Goal: Navigation & Orientation: Understand site structure

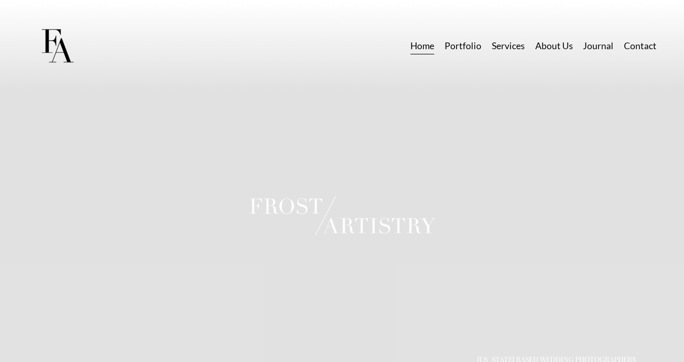
click at [470, 46] on link "Portfolio" at bounding box center [463, 46] width 37 height 18
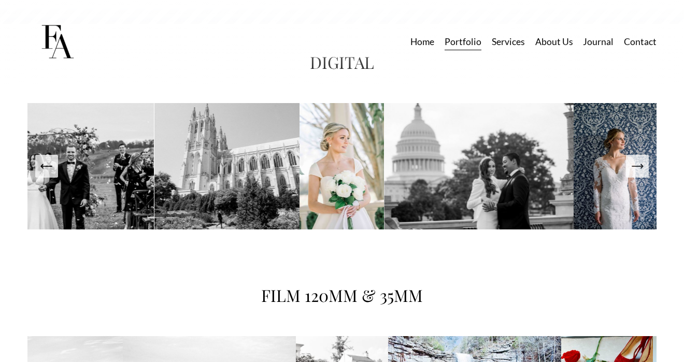
scroll to position [1540, 0]
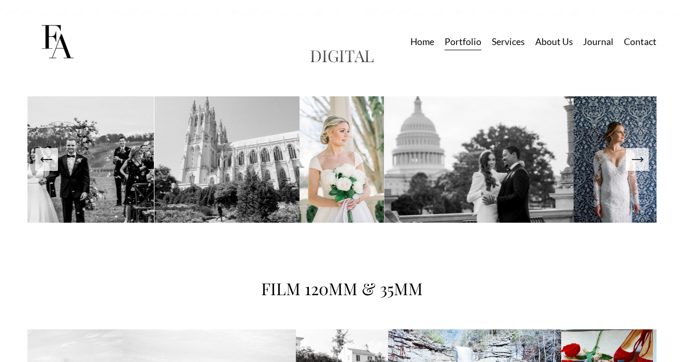
click at [642, 162] on icon "Next Slide" at bounding box center [637, 159] width 15 height 15
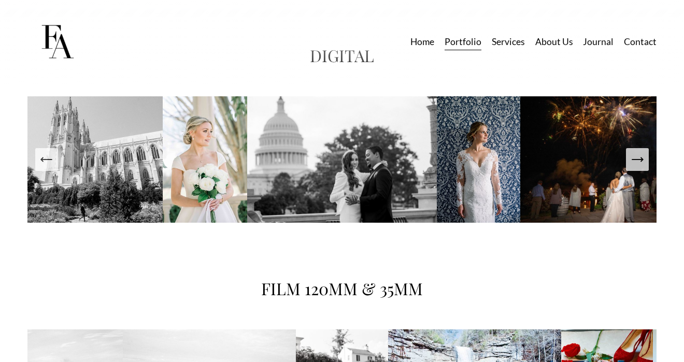
click at [642, 162] on icon "Next Slide" at bounding box center [637, 159] width 15 height 15
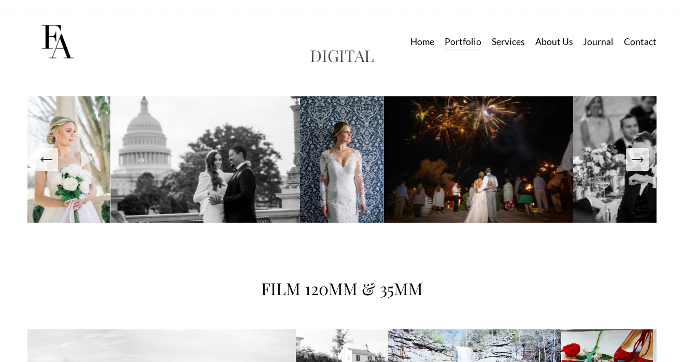
click at [642, 162] on icon "Next Slide" at bounding box center [637, 159] width 15 height 15
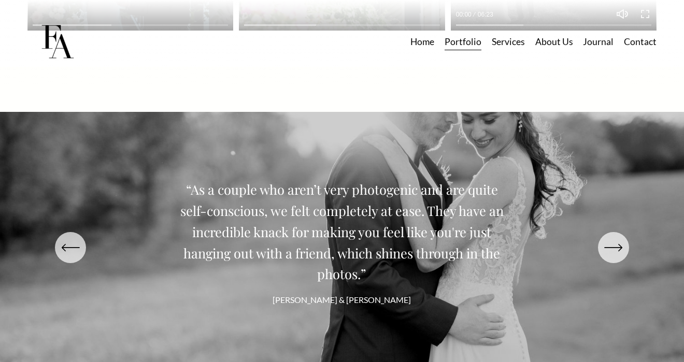
scroll to position [1467, 0]
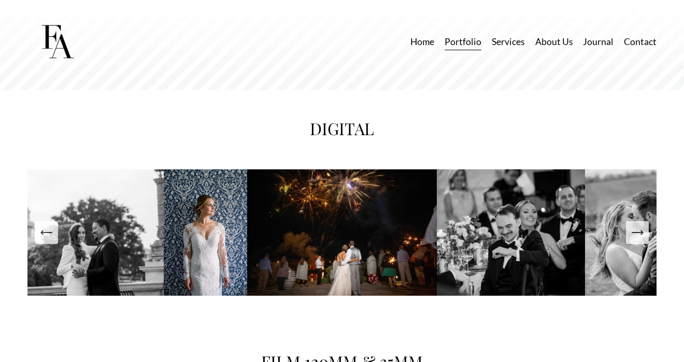
click at [513, 47] on link "Services" at bounding box center [508, 42] width 33 height 18
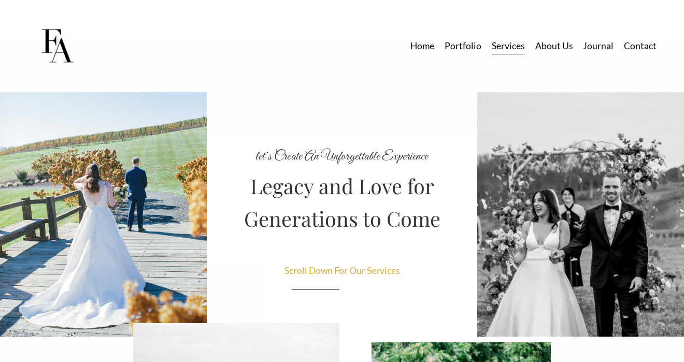
click at [554, 45] on link "About Us" at bounding box center [554, 46] width 38 height 18
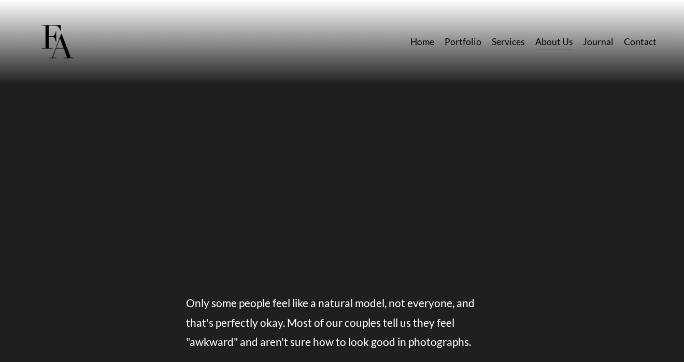
scroll to position [903, 0]
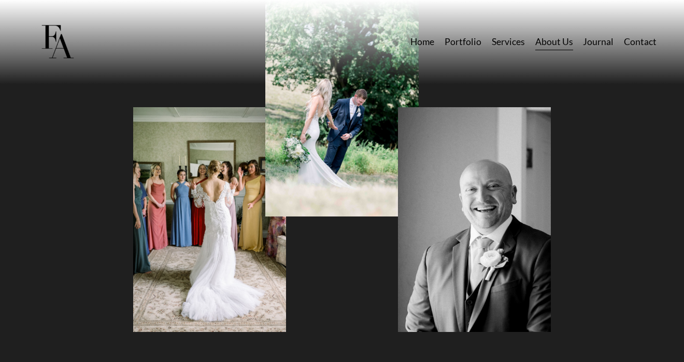
click at [593, 43] on link "Journal" at bounding box center [598, 42] width 31 height 18
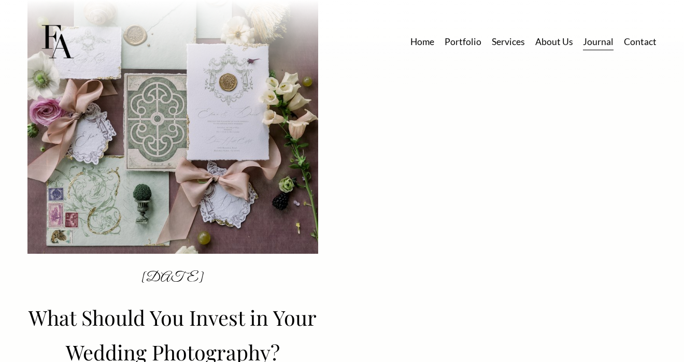
scroll to position [50, 0]
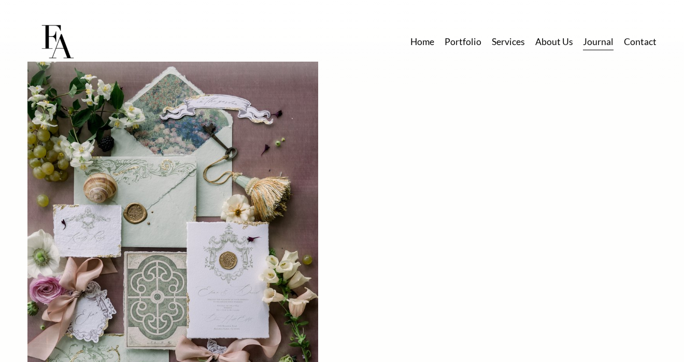
click at [640, 43] on link "Contact" at bounding box center [640, 42] width 33 height 18
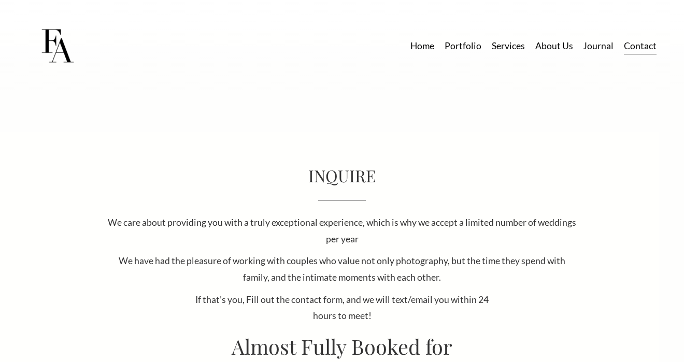
click at [423, 51] on link "Home" at bounding box center [422, 46] width 24 height 18
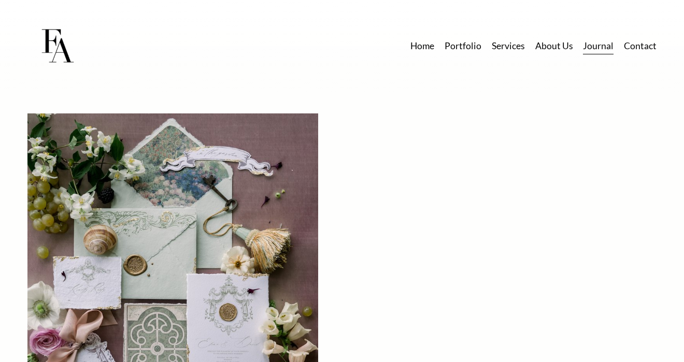
scroll to position [50, 0]
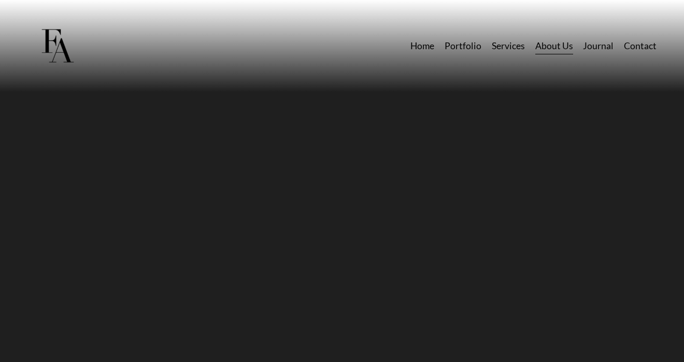
scroll to position [903, 0]
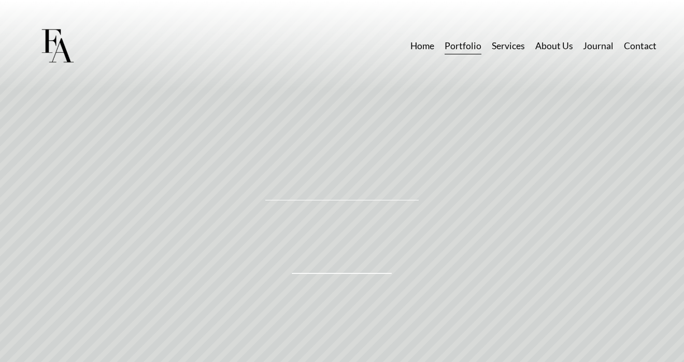
scroll to position [1467, 0]
